Goal: Transaction & Acquisition: Purchase product/service

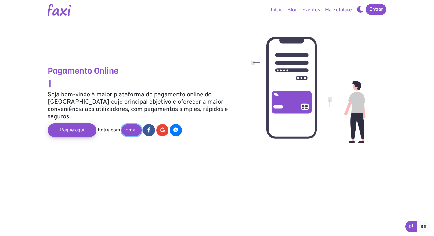
click at [133, 125] on link "Email" at bounding box center [132, 131] width 20 height 12
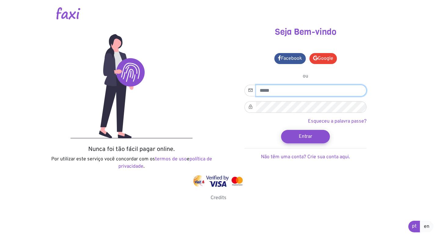
click at [282, 92] on input "email" at bounding box center [311, 91] width 111 height 12
type input "**********"
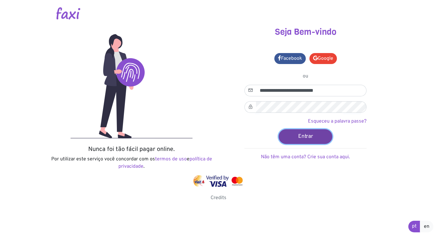
click at [307, 137] on button "Entrar" at bounding box center [306, 136] width 54 height 15
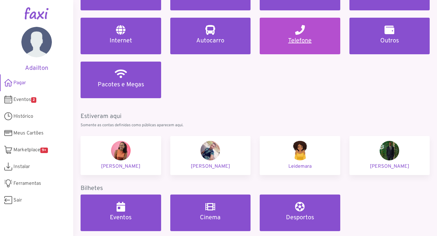
scroll to position [122, 0]
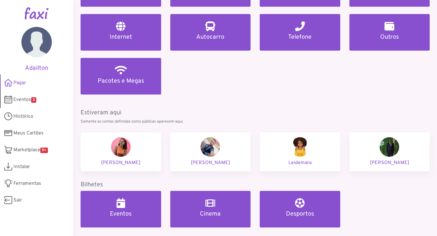
click at [21, 101] on span "Eventos 2" at bounding box center [24, 99] width 23 height 7
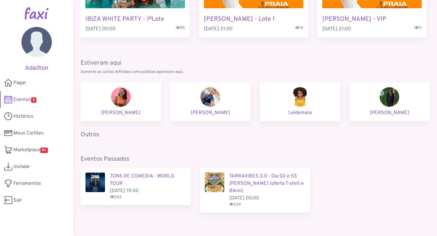
scroll to position [108, 0]
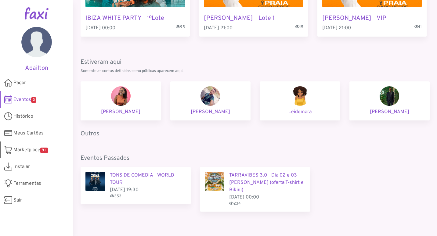
click at [23, 147] on span "Marketplace 9+" at bounding box center [30, 150] width 35 height 7
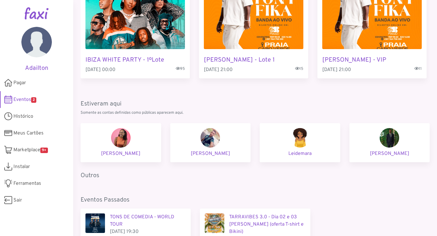
scroll to position [0, 0]
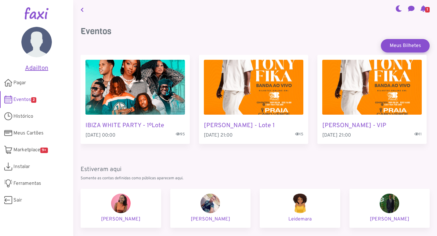
click at [36, 48] on img at bounding box center [36, 42] width 31 height 31
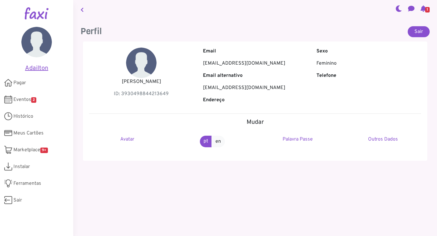
click at [40, 69] on h5 "Adailton" at bounding box center [36, 68] width 55 height 7
click at [6, 201] on icon at bounding box center [8, 201] width 8 height 12
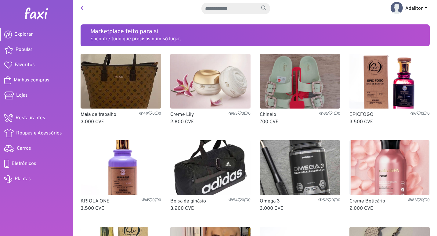
click at [425, 9] on link "Adailton" at bounding box center [409, 8] width 46 height 12
click at [78, 7] on link at bounding box center [82, 8] width 8 height 12
click at [81, 9] on icon at bounding box center [82, 7] width 3 height 5
click at [425, 9] on link "Adailton" at bounding box center [409, 8] width 46 height 12
click at [397, 31] on link "Sair" at bounding box center [410, 33] width 48 height 10
